Goal: Task Accomplishment & Management: Use online tool/utility

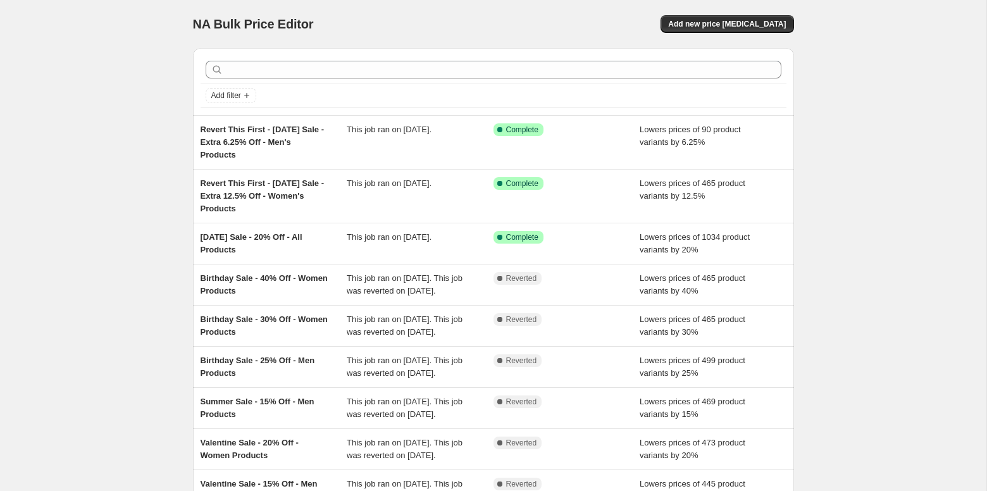
click at [158, 192] on div "NA Bulk Price Editor. This page is ready NA Bulk Price Editor Add new price [ME…" at bounding box center [493, 338] width 986 height 677
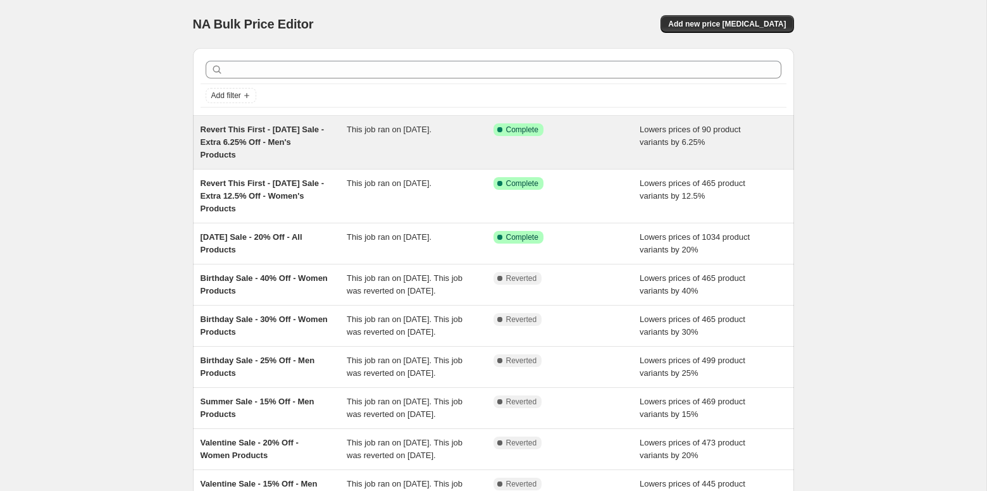
click at [385, 150] on div "This job ran on [DATE]." at bounding box center [420, 142] width 147 height 38
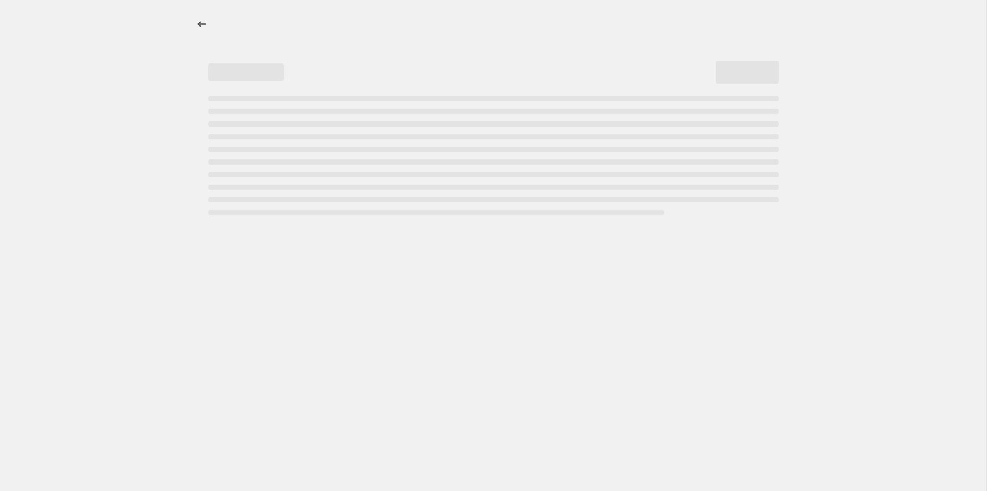
select select "percentage"
select select "no_change"
select select "tag"
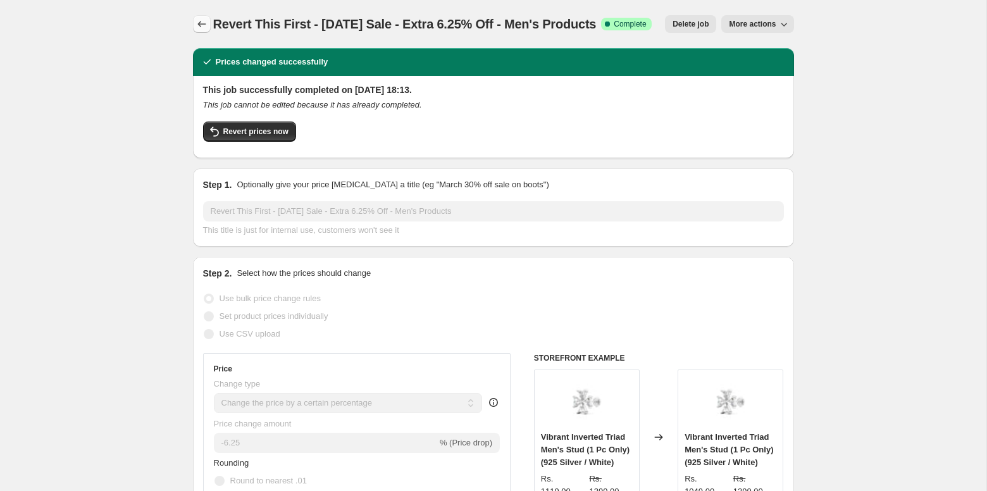
click at [206, 30] on icon "Price change jobs" at bounding box center [201, 24] width 13 height 13
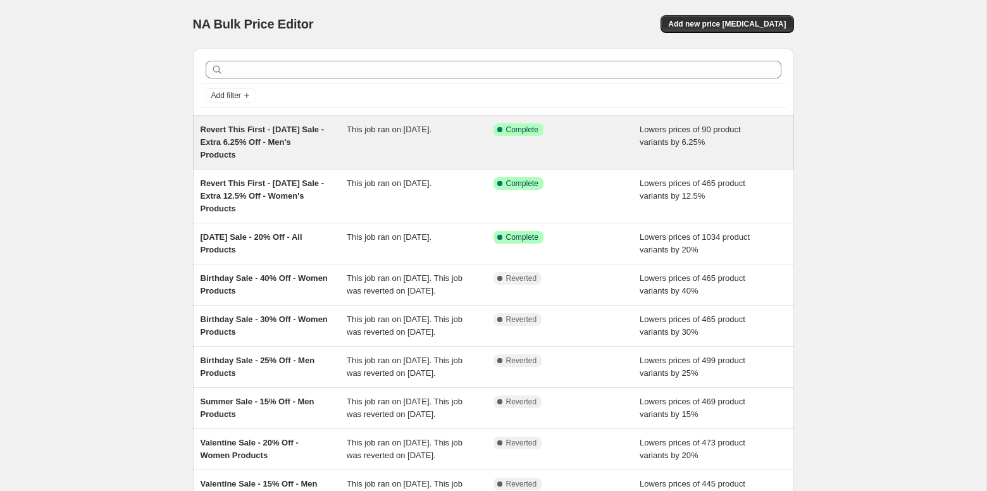
click at [296, 133] on span "Revert This First - [DATE] Sale - Extra 6.25% Off - Men's Products" at bounding box center [262, 142] width 124 height 35
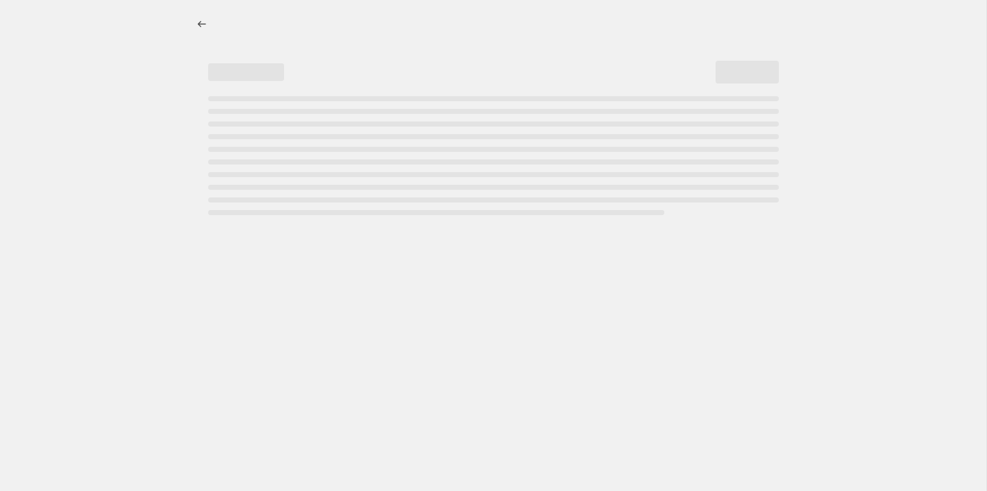
select select "percentage"
select select "no_change"
select select "tag"
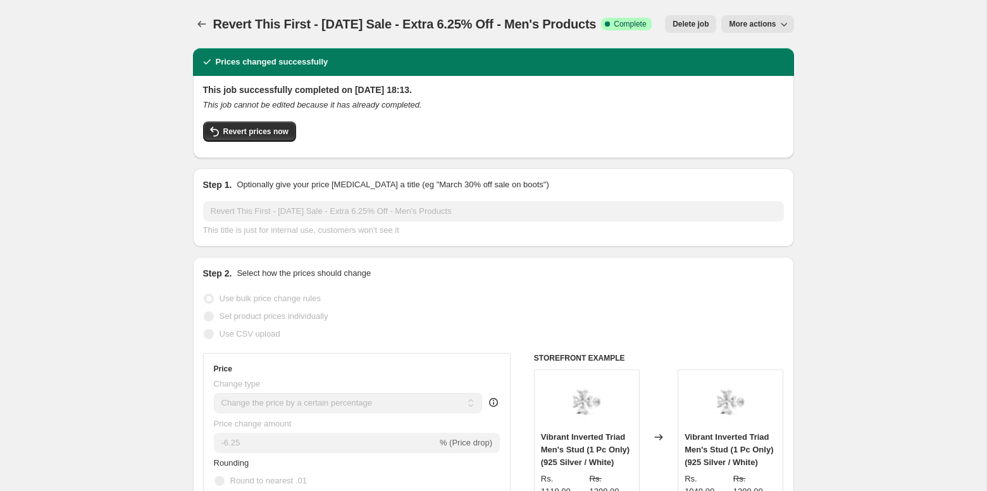
click at [762, 18] on button "More actions" at bounding box center [757, 24] width 72 height 18
click at [753, 78] on button "Copy to new job" at bounding box center [769, 71] width 91 height 20
select select "percentage"
select select "no_change"
select select "tag"
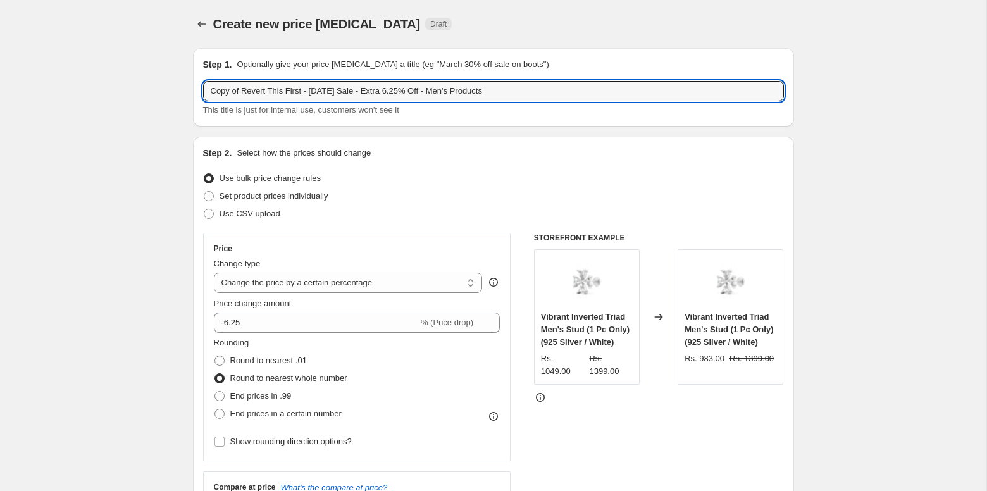
drag, startPoint x: 243, startPoint y: 90, endPoint x: 185, endPoint y: 84, distance: 58.5
drag, startPoint x: 333, startPoint y: 89, endPoint x: 591, endPoint y: 108, distance: 258.7
click at [591, 108] on div "Revert This First - [DATE] Sale - Extra 6.25% Off - Men's Products This title i…" at bounding box center [493, 98] width 581 height 35
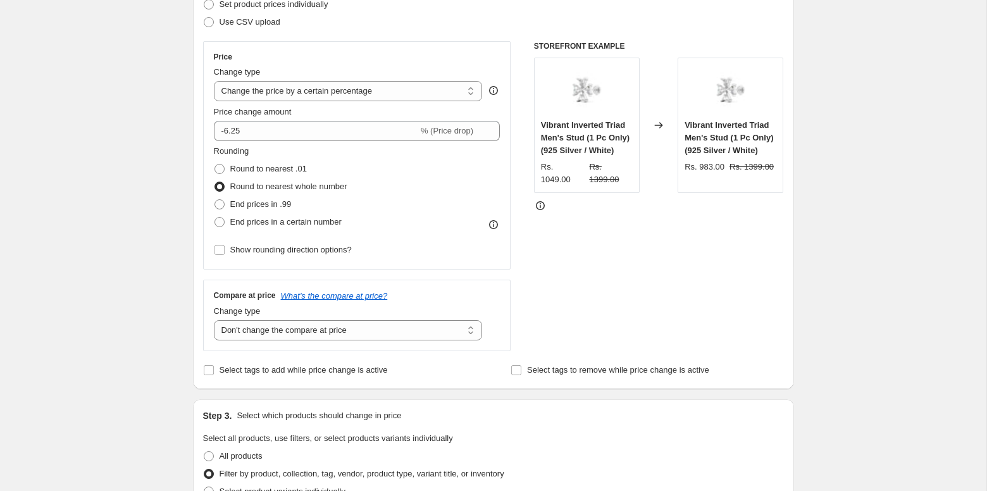
scroll to position [194, 0]
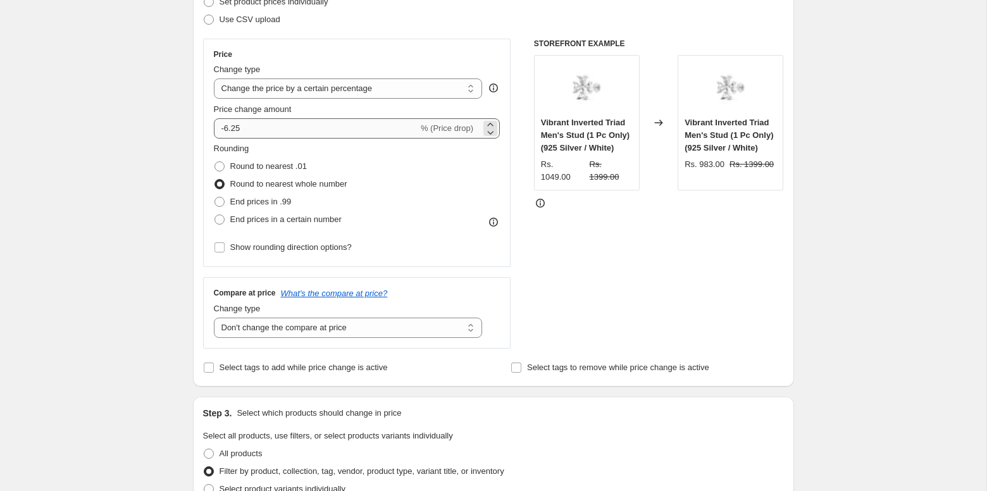
type input "Revert This First - [DATE] Sale - Limited Edition + 12.5%"
click at [403, 125] on input "-6.25" at bounding box center [316, 128] width 204 height 20
drag, startPoint x: 403, startPoint y: 125, endPoint x: 154, endPoint y: 108, distance: 249.8
type input "12.5"
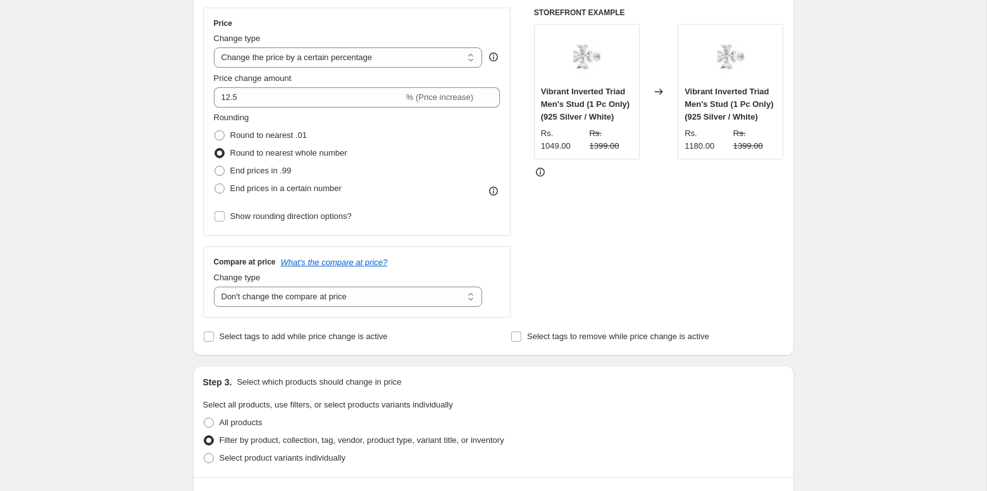
scroll to position [223, 0]
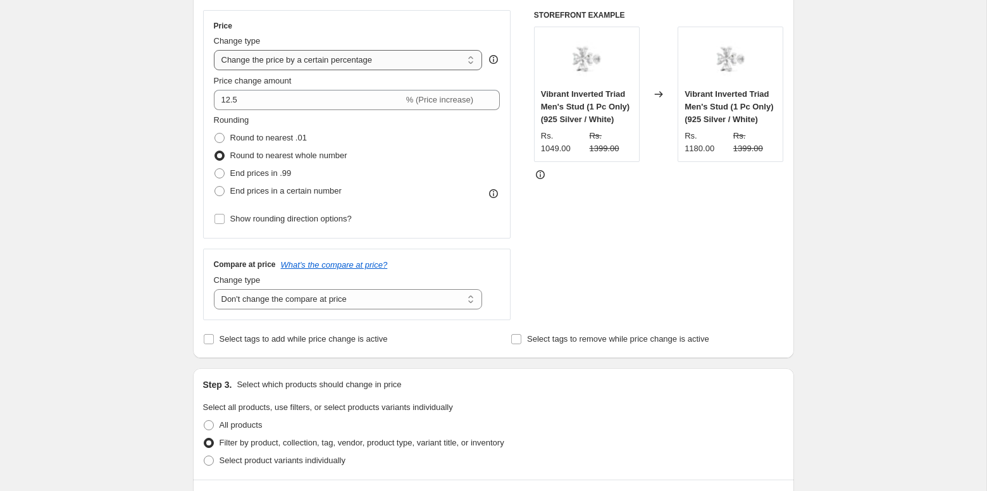
click at [471, 60] on select "Change the price to a certain amount Change the price by a certain amount Chang…" at bounding box center [348, 60] width 269 height 20
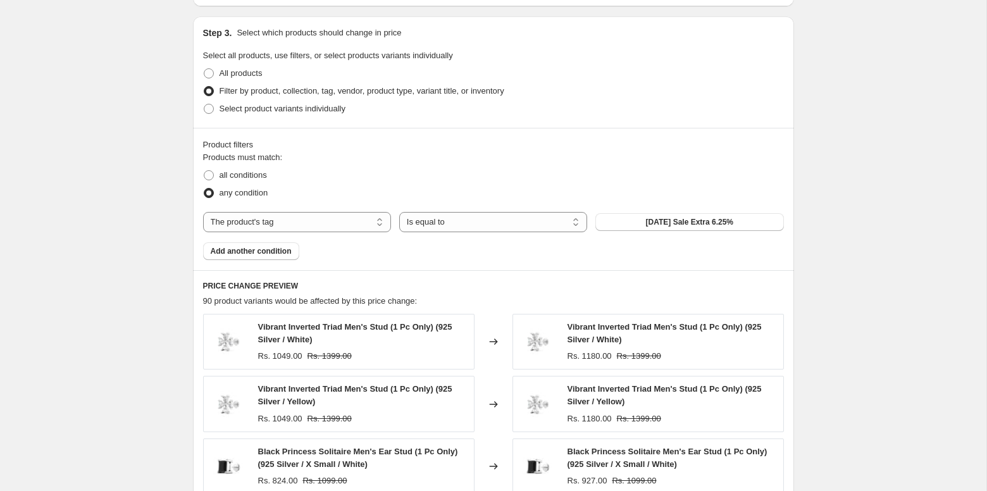
scroll to position [601, 0]
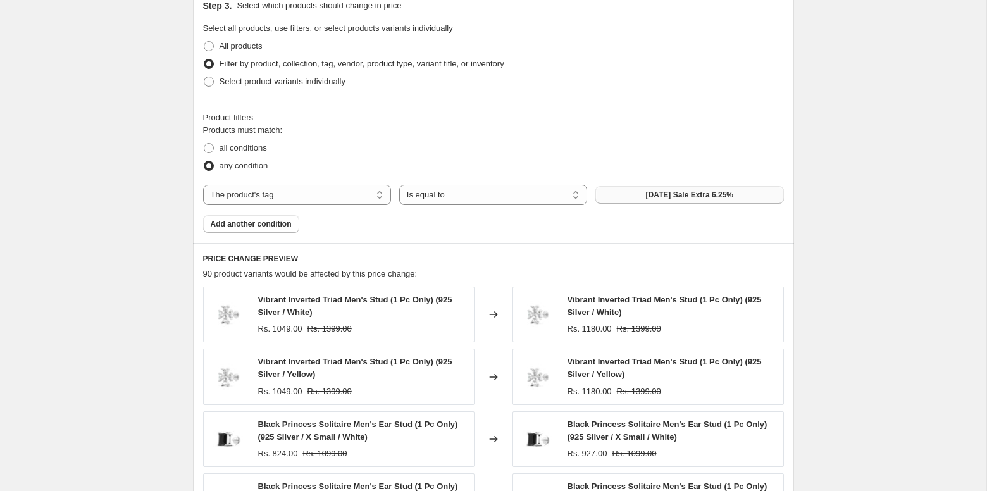
click at [666, 190] on span "[DATE] Sale Extra 6.25%" at bounding box center [690, 195] width 88 height 10
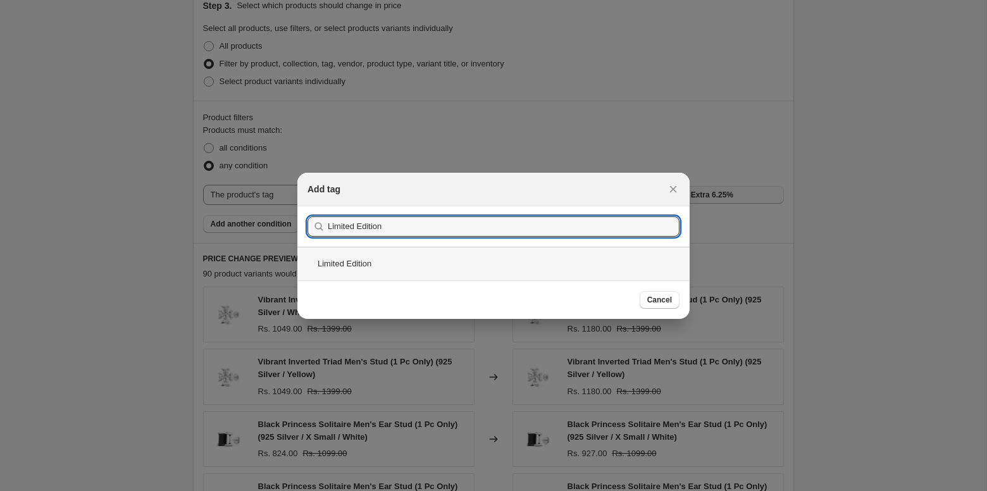
type input "Limited Edition"
click at [397, 274] on div "Limited Edition" at bounding box center [493, 264] width 392 height 34
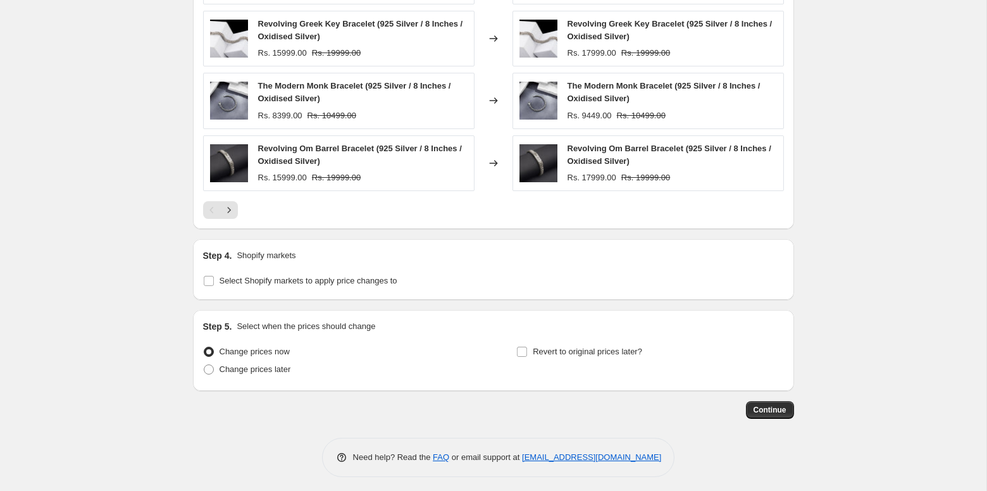
scroll to position [0, 0]
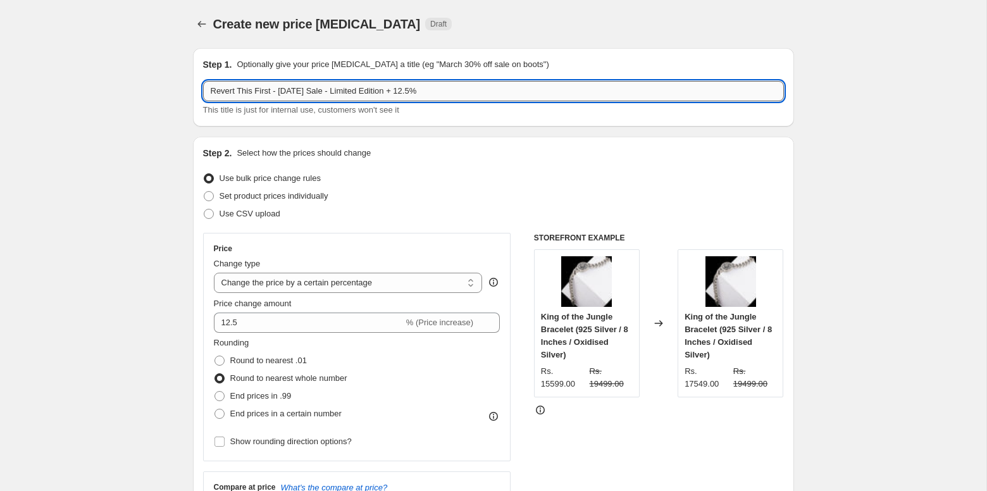
click at [443, 92] on input "Revert This First - [DATE] Sale - Limited Edition + 12.5%" at bounding box center [493, 91] width 581 height 20
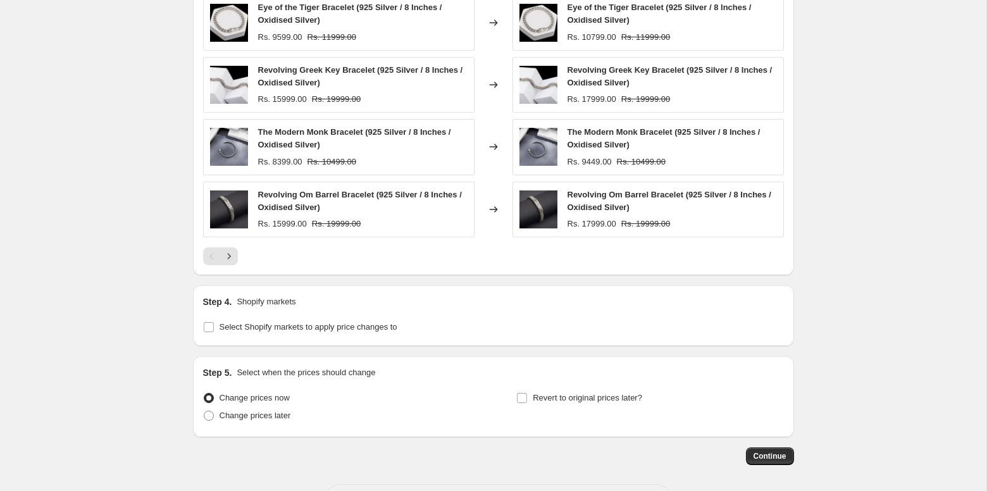
scroll to position [1002, 0]
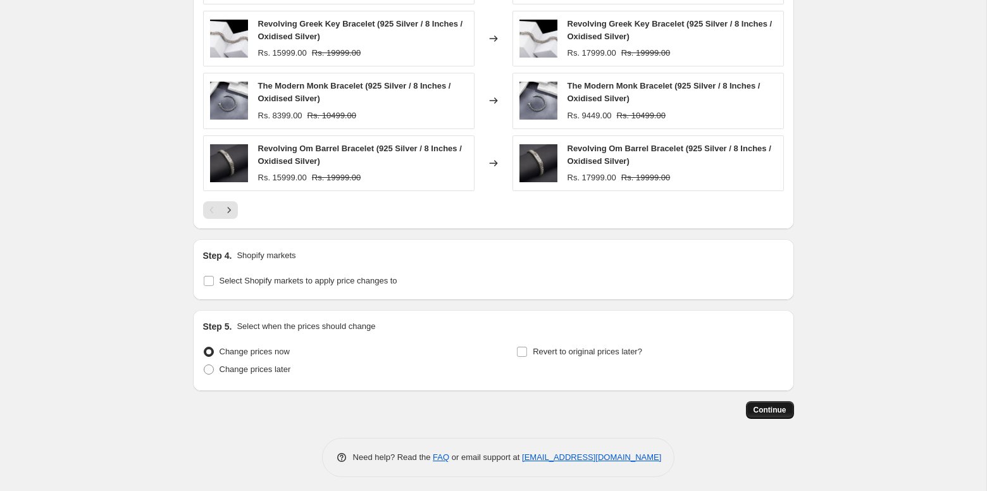
click at [761, 401] on button "Continue" at bounding box center [770, 410] width 48 height 18
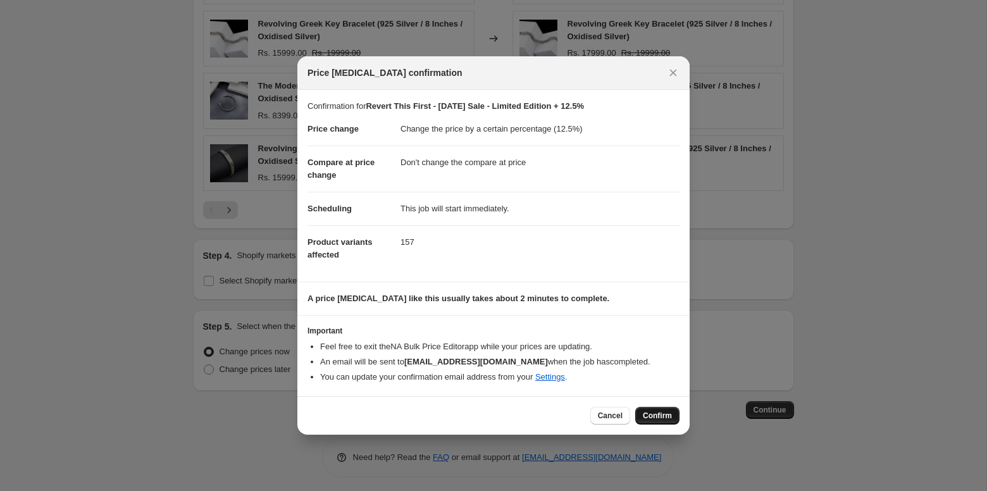
click at [663, 415] on span "Confirm" at bounding box center [657, 415] width 29 height 10
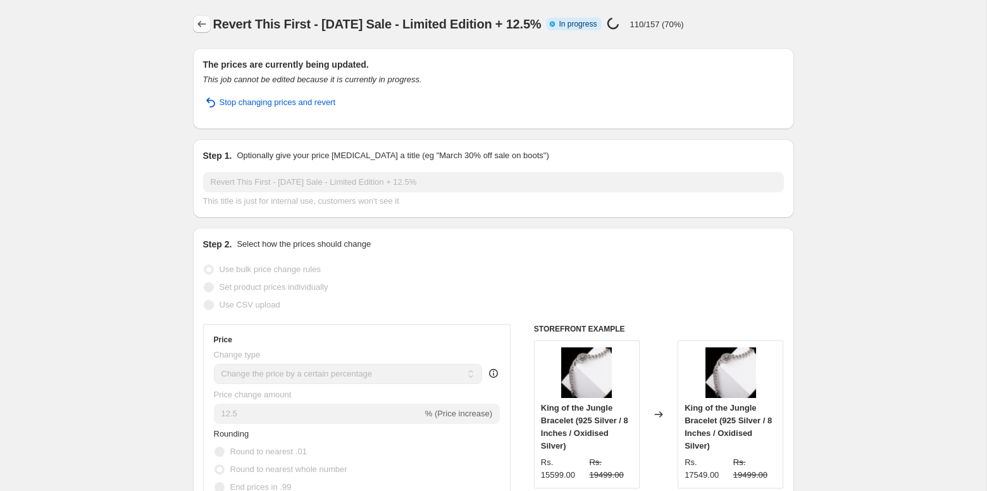
click at [205, 18] on icon "Price change jobs" at bounding box center [201, 24] width 13 height 13
